Goal: Task Accomplishment & Management: Use online tool/utility

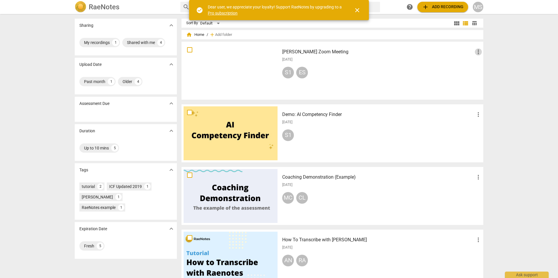
click at [477, 51] on span "more_vert" at bounding box center [477, 51] width 7 height 7
click at [482, 67] on li "Delete" at bounding box center [485, 66] width 22 height 14
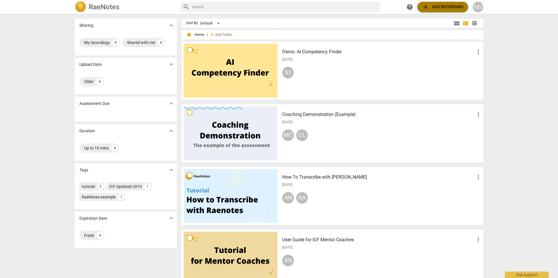
click at [449, 5] on span "add Add recording" at bounding box center [442, 6] width 41 height 7
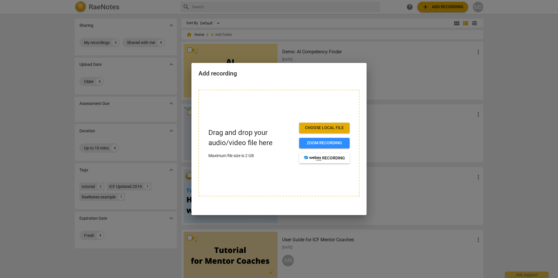
click at [329, 126] on span "Choose local file" at bounding box center [324, 128] width 41 height 6
click at [323, 141] on span "Zoom recording" at bounding box center [324, 143] width 41 height 6
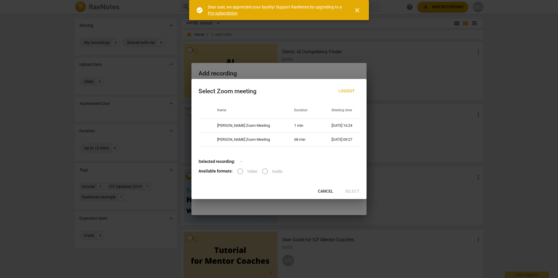
click at [239, 171] on label "Video" at bounding box center [245, 171] width 24 height 14
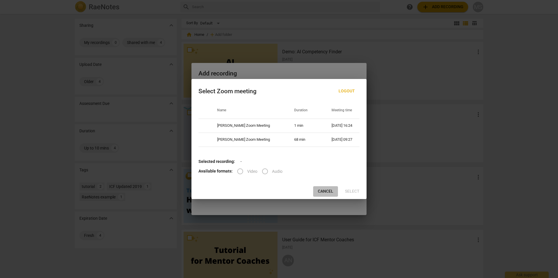
click at [323, 190] on span "Cancel" at bounding box center [325, 192] width 15 height 6
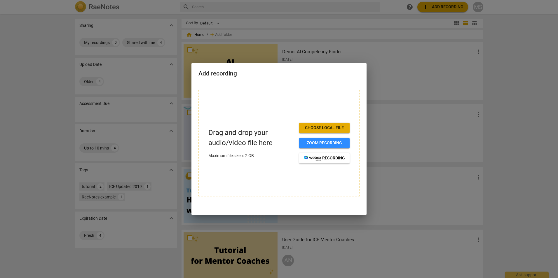
click at [522, 77] on div at bounding box center [279, 139] width 558 height 278
